Goal: Task Accomplishment & Management: Use online tool/utility

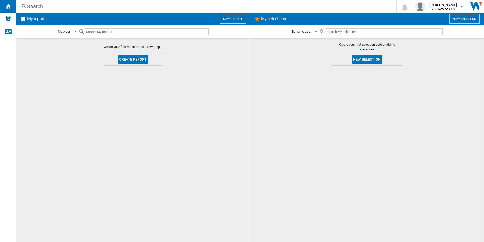
click at [123, 30] on input "text" at bounding box center [147, 31] width 124 height 7
click at [8, 20] on img "Alerts" at bounding box center [8, 19] width 6 height 6
click at [461, 6] on md-icon "button" at bounding box center [462, 6] width 4 height 4
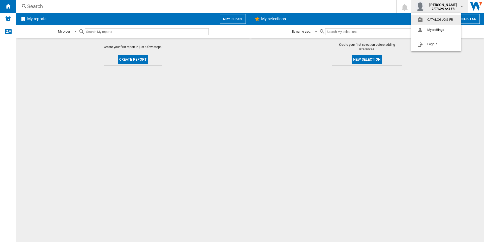
click at [242, 101] on md-backdrop at bounding box center [242, 121] width 484 height 242
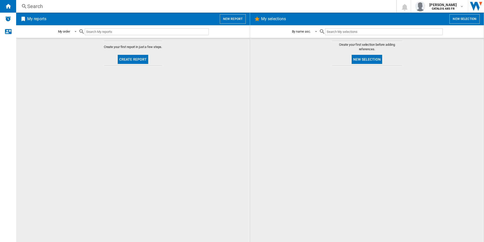
click at [463, 21] on button "New selection" at bounding box center [465, 19] width 30 height 10
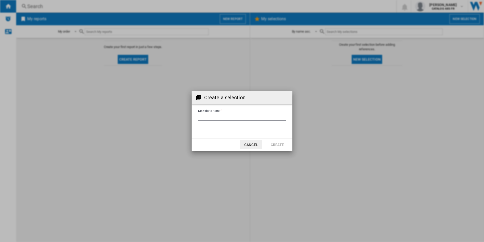
click at [215, 119] on input "Selection's name'" at bounding box center [242, 117] width 88 height 8
click at [240, 142] on button "Cancel" at bounding box center [251, 144] width 22 height 9
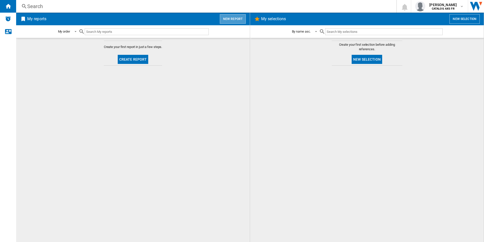
click at [237, 17] on button "New report" at bounding box center [233, 19] width 26 height 10
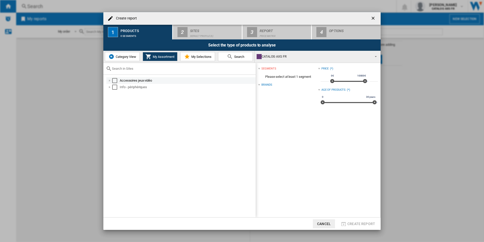
click at [108, 81] on div at bounding box center [109, 80] width 5 height 5
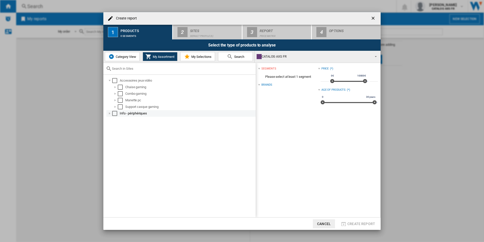
click at [109, 114] on div at bounding box center [109, 113] width 5 height 5
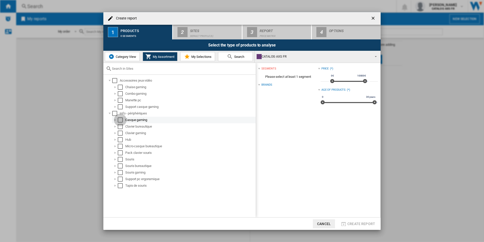
click at [120, 120] on div "Select" at bounding box center [120, 119] width 5 height 5
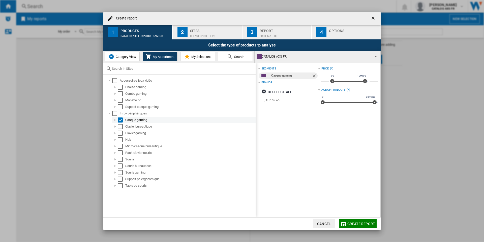
click at [115, 120] on div at bounding box center [115, 119] width 5 height 5
click at [408, 63] on div "Create report 1 Products CATALOG AXS FR:Casque gaming 2 Sites Default profile (…" at bounding box center [242, 121] width 484 height 242
click at [114, 127] on div at bounding box center [115, 126] width 5 height 5
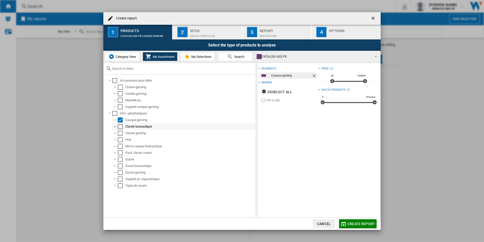
click at [114, 127] on div at bounding box center [115, 126] width 5 height 5
click at [124, 133] on md-checkbox "Select" at bounding box center [122, 132] width 8 height 5
click at [365, 223] on span "Create report" at bounding box center [362, 223] width 28 height 4
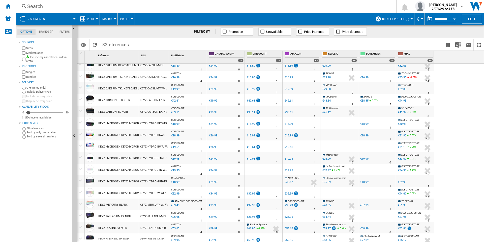
scroll to position [11, 0]
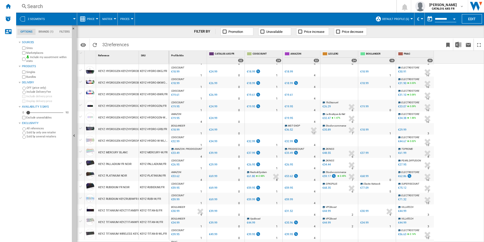
drag, startPoint x: 167, startPoint y: 129, endPoint x: 139, endPoint y: 128, distance: 27.3
click at [138, 123] on div "KEYZ HYDROGEN KEYZHYDROGRBFR NOIR KEYZ-HYDRO-GRB/FR" at bounding box center [123, 123] width 92 height 0
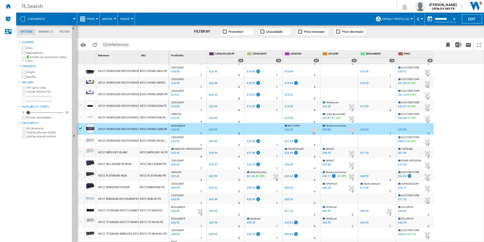
click at [150, 131] on div "KEYZ-HYDRO-GRB/FR" at bounding box center [154, 129] width 30 height 12
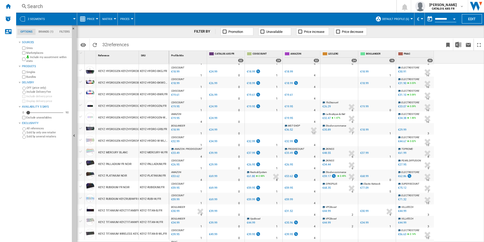
click at [291, 127] on span "MGT-SHOP" at bounding box center [294, 125] width 12 height 3
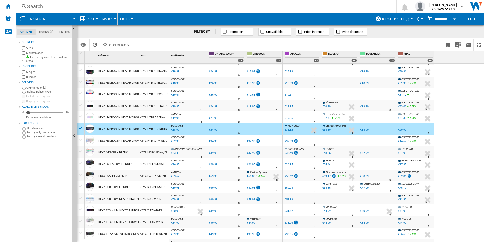
click at [291, 129] on div "€36.52" at bounding box center [289, 129] width 8 height 3
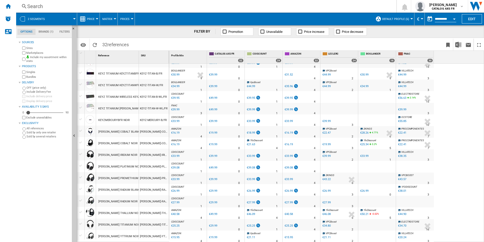
click at [103, 179] on div "[PERSON_NAME] PROMETHIUM NOIR" at bounding box center [121, 178] width 47 height 12
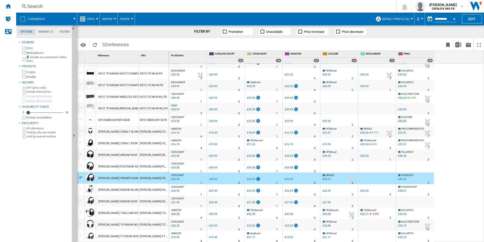
click at [105, 177] on div "[PERSON_NAME] PROMETHIUM NOIR" at bounding box center [121, 178] width 47 height 12
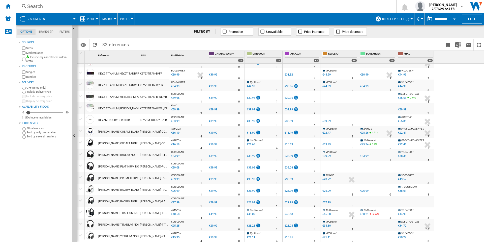
click at [105, 177] on div "[PERSON_NAME] PROMETHIUM NOIR" at bounding box center [121, 178] width 47 height 12
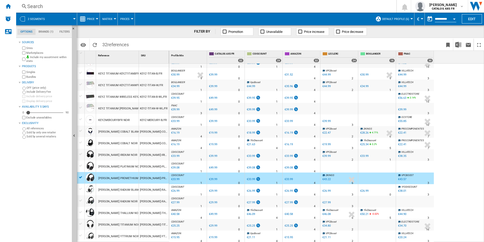
click at [288, 178] on div "€33.99" at bounding box center [289, 178] width 8 height 3
click at [290, 237] on div "€15.95" at bounding box center [289, 236] width 8 height 3
click at [290, 166] on div "€39.08" at bounding box center [289, 167] width 8 height 3
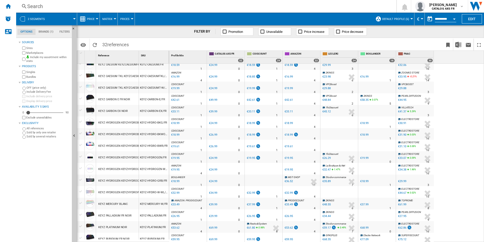
scroll to position [14, 0]
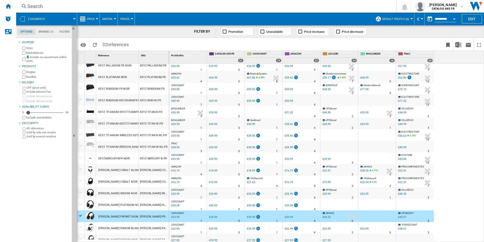
click at [181, 107] on span "BOULANGER" at bounding box center [178, 108] width 14 height 3
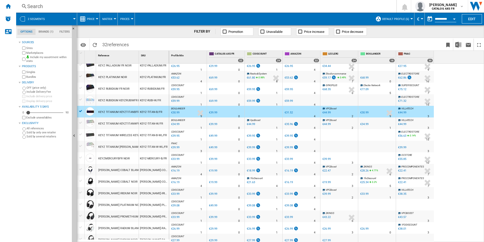
click at [199, 111] on div at bounding box center [200, 113] width 11 height 12
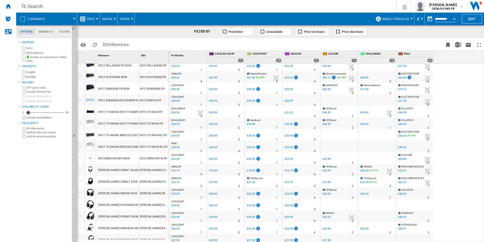
click at [201, 114] on div "9" at bounding box center [202, 116] width 2 height 5
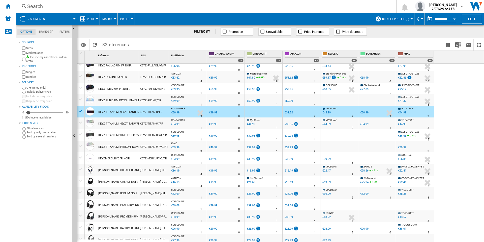
click at [176, 111] on div "€30.99" at bounding box center [175, 112] width 9 height 5
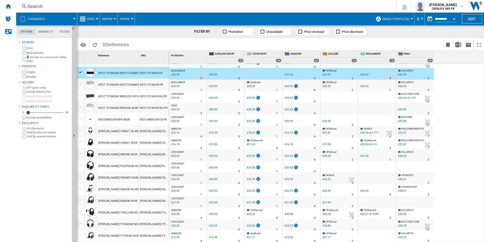
scroll to position [196, 0]
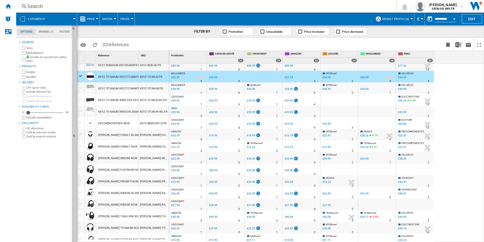
click at [469, 111] on div "CDISCOUNT : FR CDISCOUNT -25.6 % €18.59 % N/A 1 CDISCOUNT : FR CDISCOUNT 0.0 % …" at bounding box center [326, 153] width 315 height 178
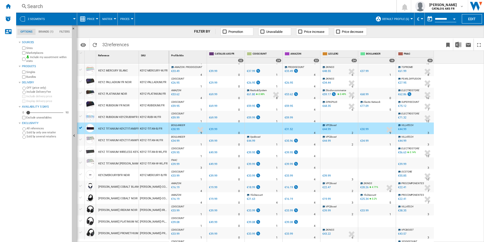
scroll to position [147, 0]
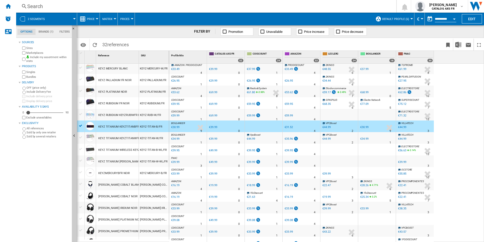
click at [180, 135] on span "BOULANGER" at bounding box center [178, 134] width 14 height 3
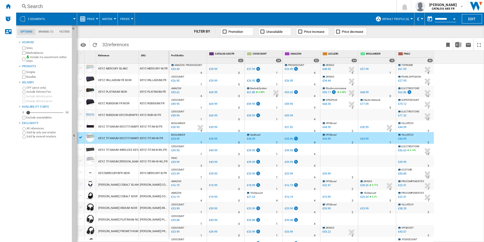
click at [177, 137] on div "€34.99" at bounding box center [175, 138] width 9 height 5
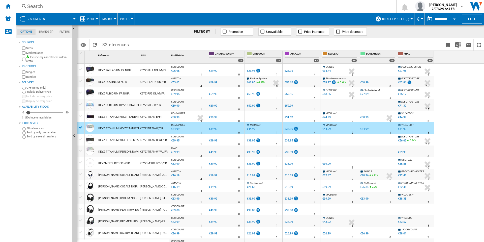
scroll to position [160, 0]
click at [175, 117] on div "€30.99" at bounding box center [175, 117] width 9 height 5
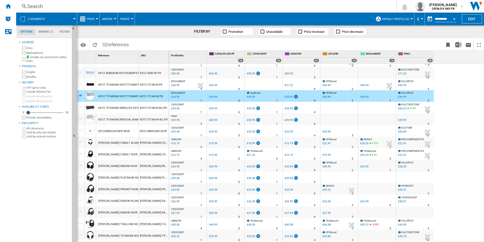
click at [177, 143] on div "€16.19" at bounding box center [175, 143] width 9 height 5
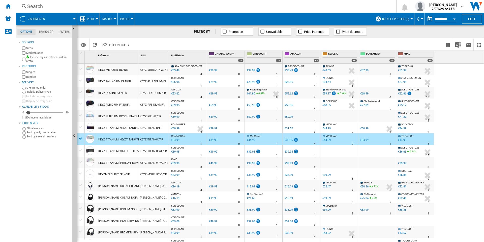
scroll to position [110, 0]
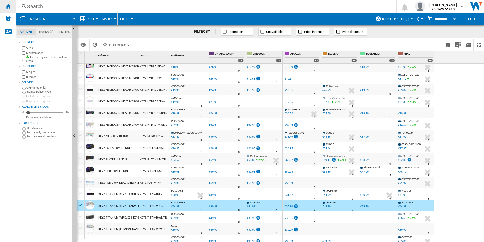
click at [8, 5] on ng-md-icon "Home" at bounding box center [8, 6] width 6 height 6
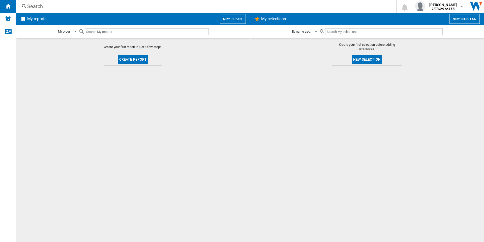
click at [368, 59] on button "New selection" at bounding box center [367, 59] width 31 height 9
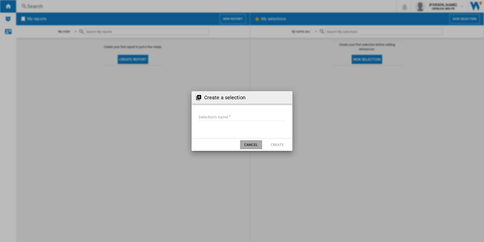
click at [250, 144] on button "Cancel" at bounding box center [251, 144] width 22 height 9
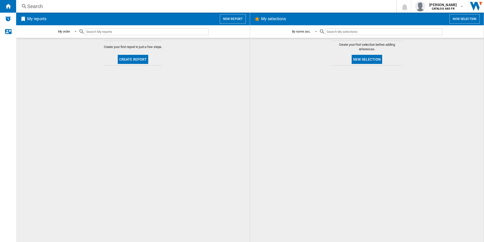
click at [136, 59] on button "Create report" at bounding box center [133, 59] width 31 height 9
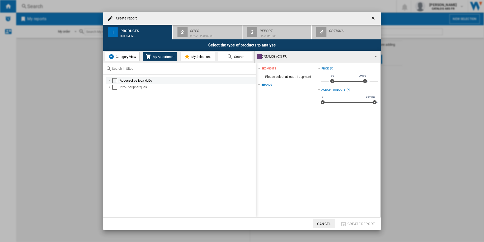
click at [108, 81] on div "Create report ..." at bounding box center [109, 80] width 5 height 5
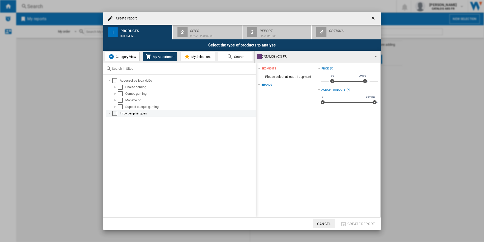
click at [109, 114] on div "Create report ..." at bounding box center [109, 113] width 5 height 5
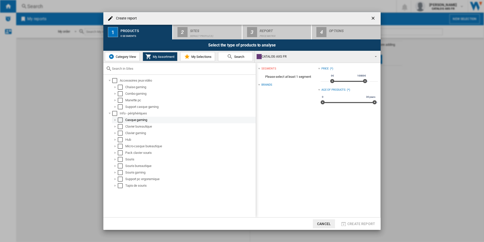
click at [119, 120] on div "Select" at bounding box center [120, 119] width 5 height 5
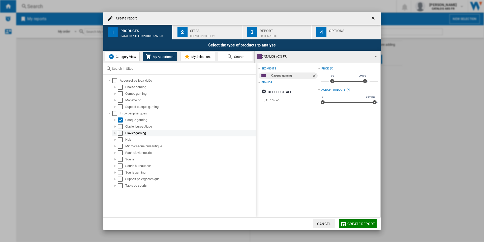
click at [119, 133] on div "Select" at bounding box center [120, 132] width 5 height 5
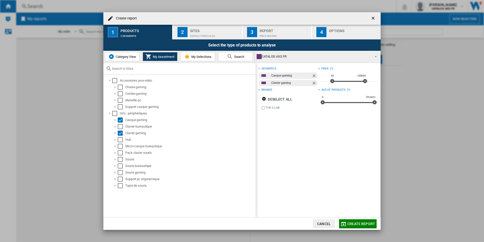
click at [357, 221] on span "Create report" at bounding box center [362, 223] width 28 height 4
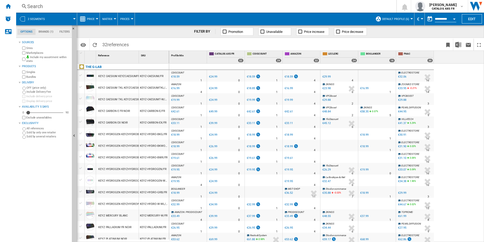
click at [339, 32] on ng-md-icon at bounding box center [338, 31] width 5 height 5
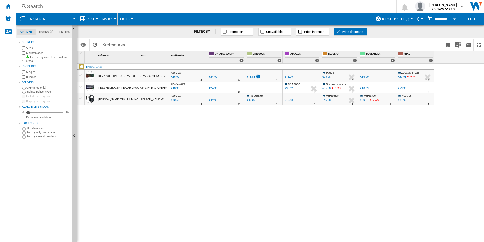
click at [177, 76] on div "€16.99" at bounding box center [175, 76] width 9 height 5
click at [177, 78] on div "€16.99" at bounding box center [175, 76] width 9 height 5
click at [178, 99] on div "€40.58" at bounding box center [175, 99] width 9 height 5
